Goal: Find specific page/section: Find specific page/section

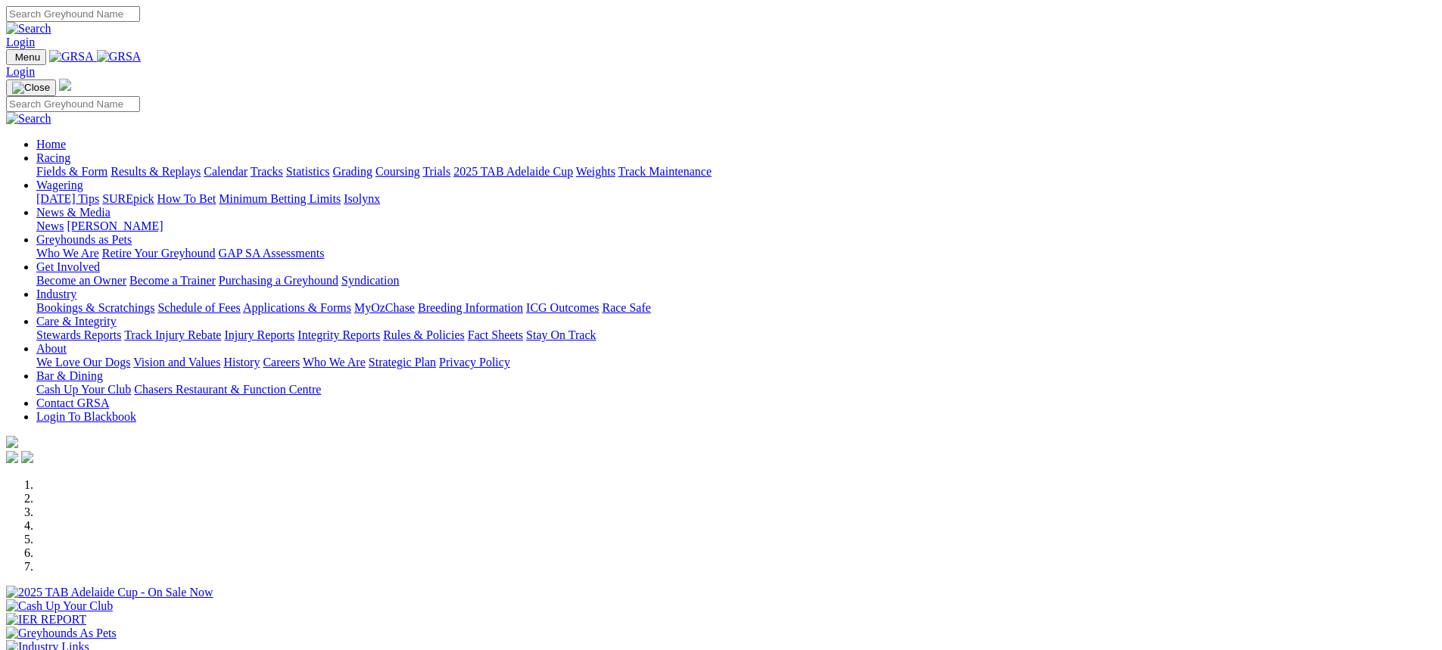
scroll to position [454, 0]
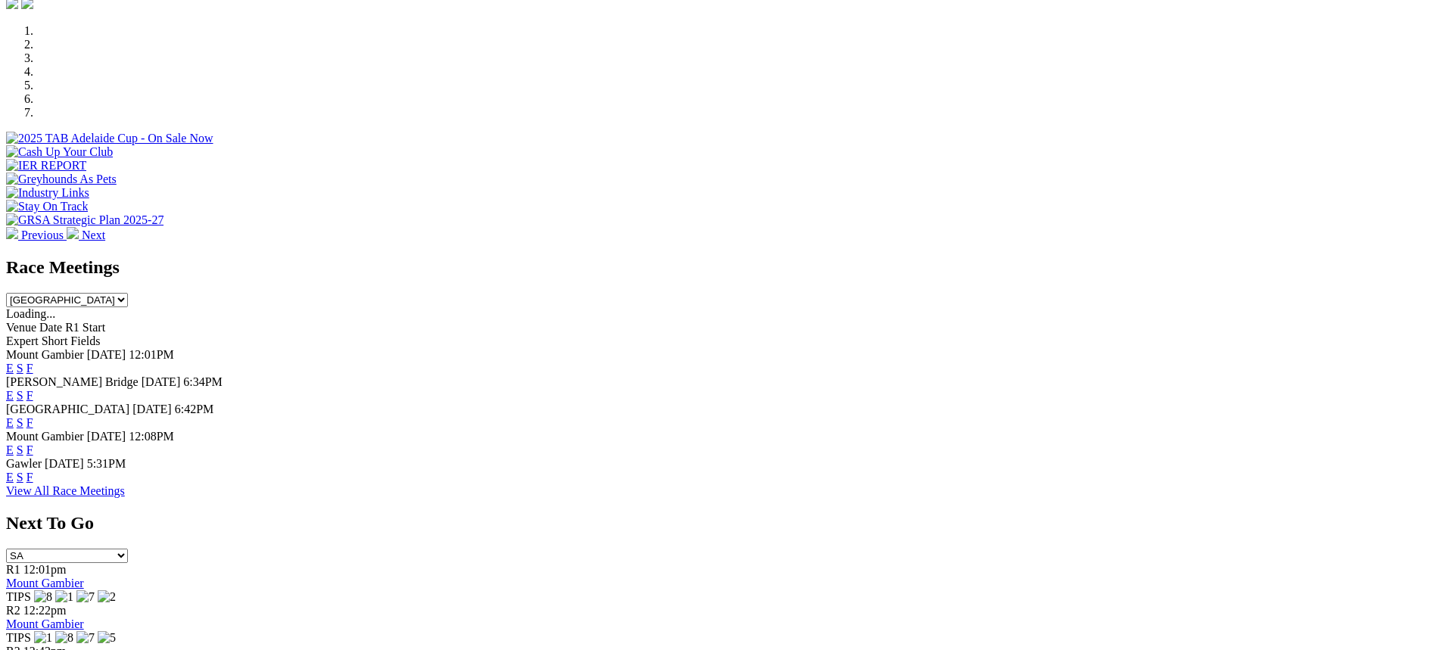
click at [33, 471] on link "F" at bounding box center [29, 477] width 7 height 13
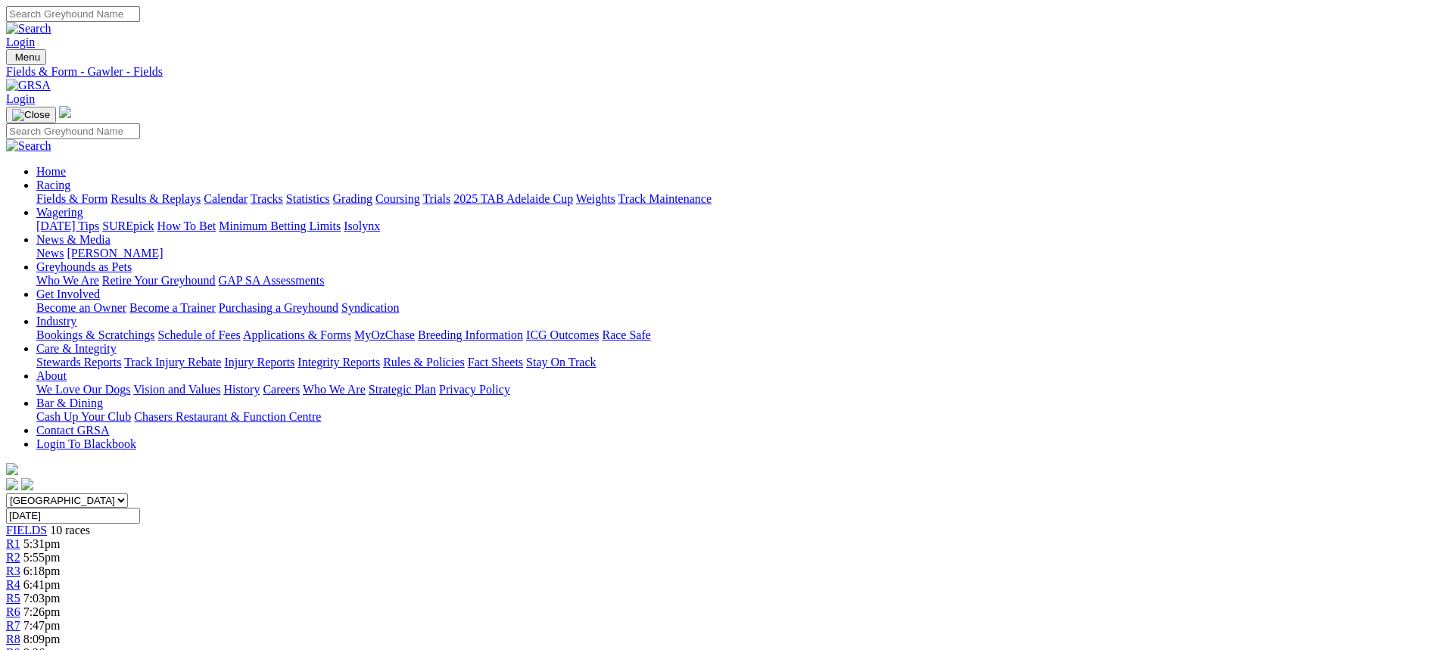
click at [107, 192] on link "Fields & Form" at bounding box center [71, 198] width 71 height 13
